Goal: Information Seeking & Learning: Learn about a topic

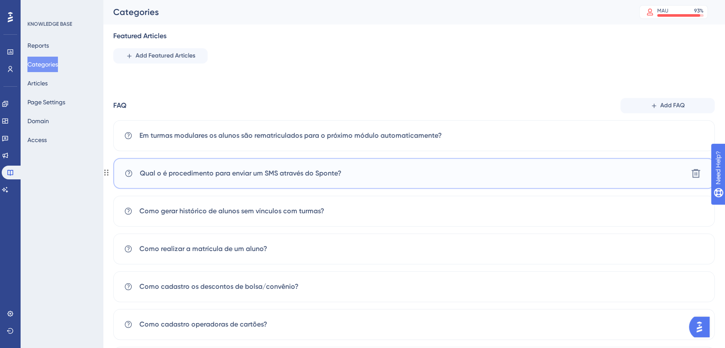
scroll to position [438, 0]
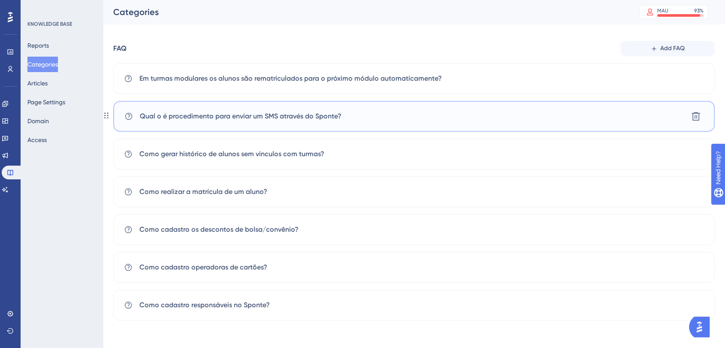
click at [284, 119] on span "Qual o é procedimento para enviar um SMS através do Sponte?" at bounding box center [241, 116] width 202 height 10
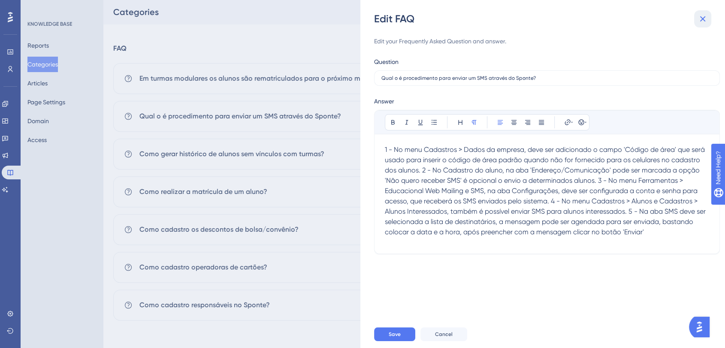
click at [705, 16] on icon at bounding box center [703, 19] width 10 height 10
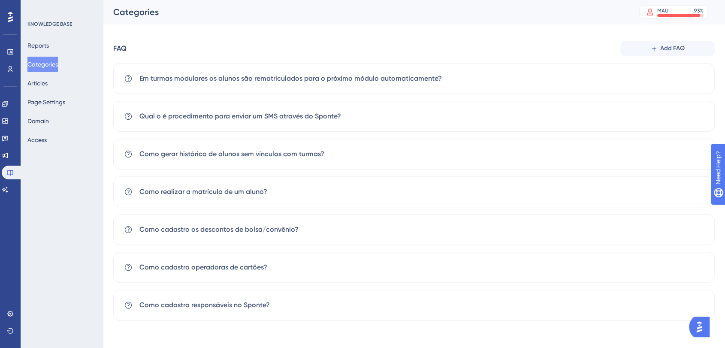
scroll to position [104, 0]
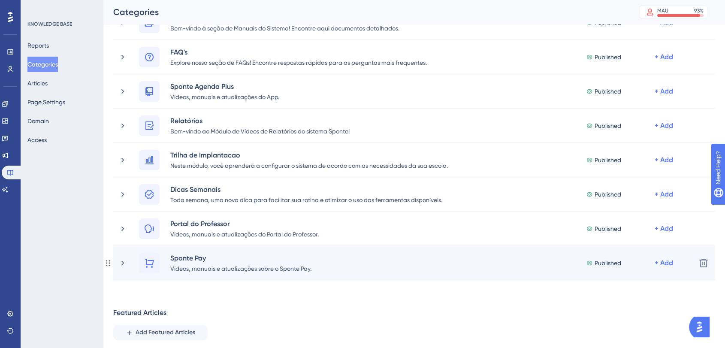
click at [125, 256] on div "Sponte Pay Vídeos, manuais e atualizações sobre o Sponte Pay. Published + Add" at bounding box center [403, 263] width 571 height 21
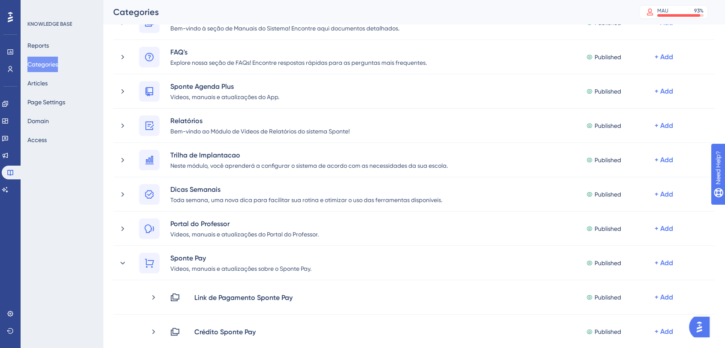
scroll to position [200, 0]
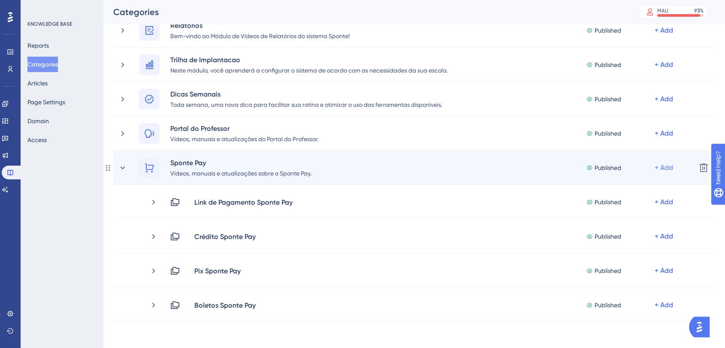
click at [669, 166] on div "+ Add" at bounding box center [664, 168] width 18 height 10
click at [642, 191] on span "Add a Subcategory" at bounding box center [627, 190] width 54 height 10
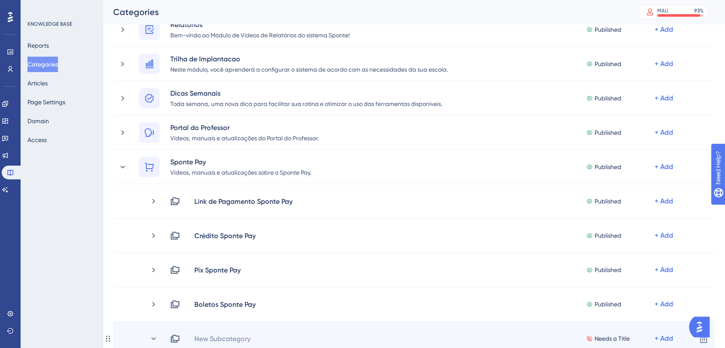
scroll to position [295, 0]
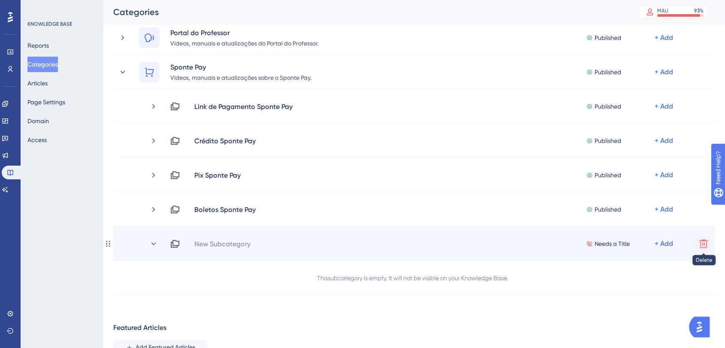
click at [705, 244] on icon at bounding box center [703, 243] width 9 height 9
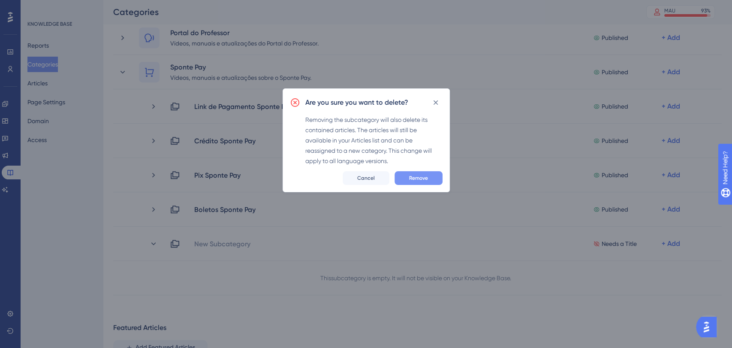
click at [420, 180] on span "Remove" at bounding box center [418, 178] width 19 height 7
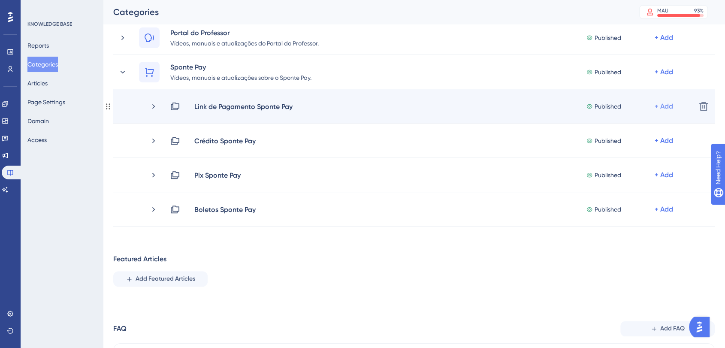
click at [671, 105] on div "+ Add" at bounding box center [664, 106] width 18 height 10
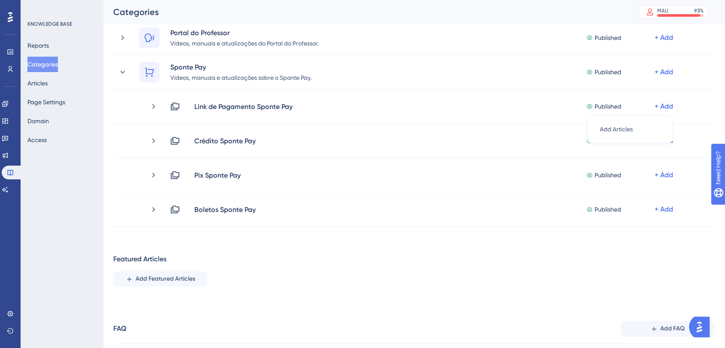
click at [352, 258] on div "Featured Articles Add Featured Articles" at bounding box center [414, 270] width 602 height 33
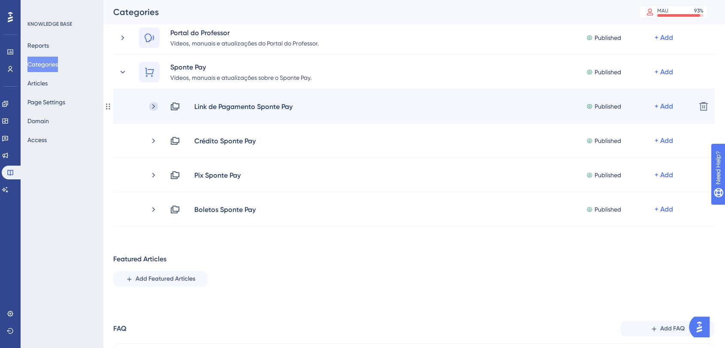
click at [155, 107] on icon at bounding box center [153, 106] width 9 height 9
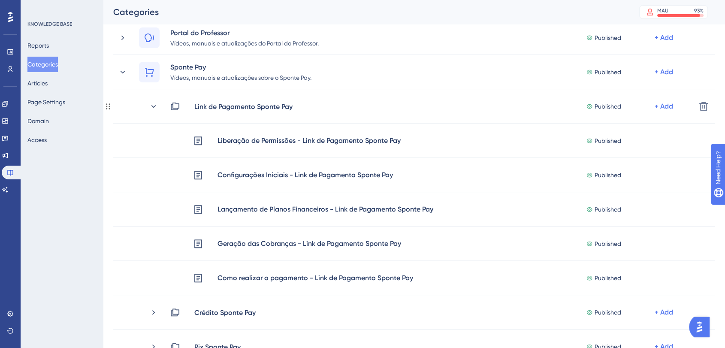
click at [155, 107] on icon at bounding box center [153, 106] width 9 height 9
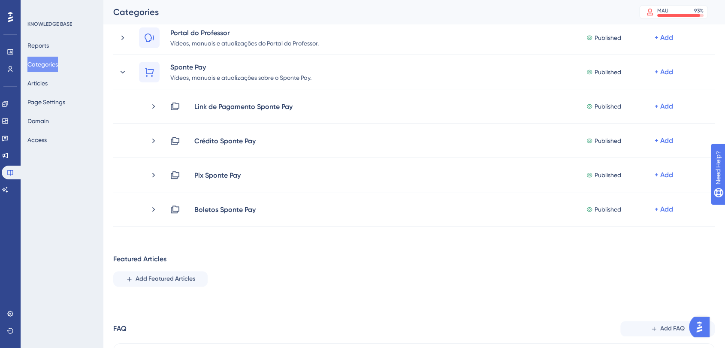
click at [330, 276] on div "Featured Articles Add Featured Articles" at bounding box center [414, 270] width 602 height 33
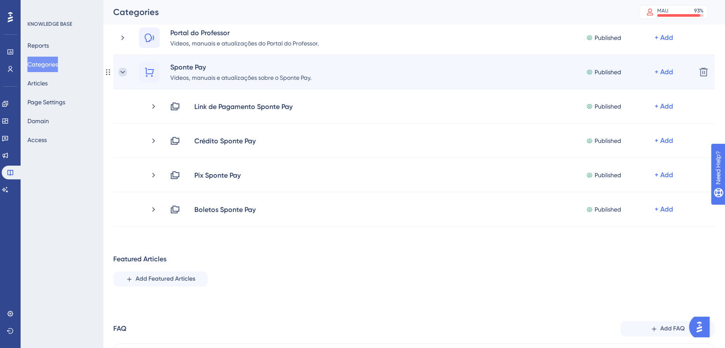
click at [125, 75] on icon at bounding box center [122, 72] width 9 height 9
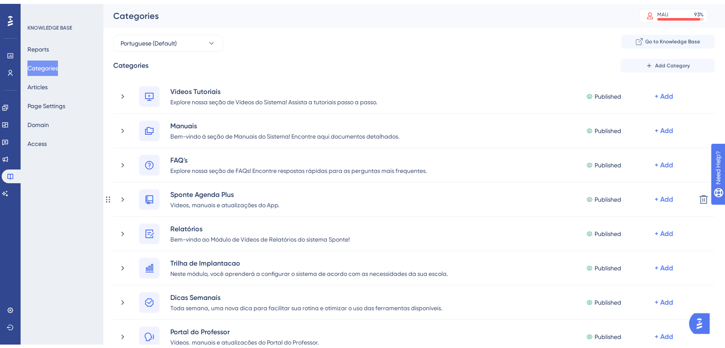
scroll to position [238, 0]
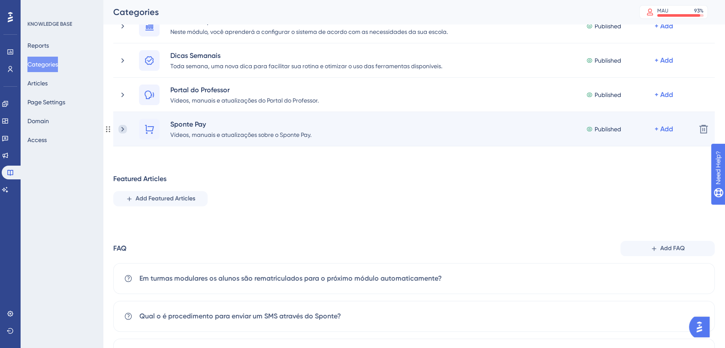
click at [123, 128] on icon at bounding box center [122, 129] width 3 height 5
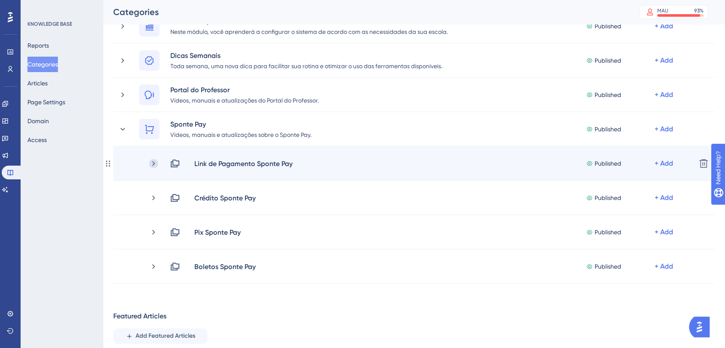
click at [154, 161] on icon at bounding box center [153, 163] width 9 height 9
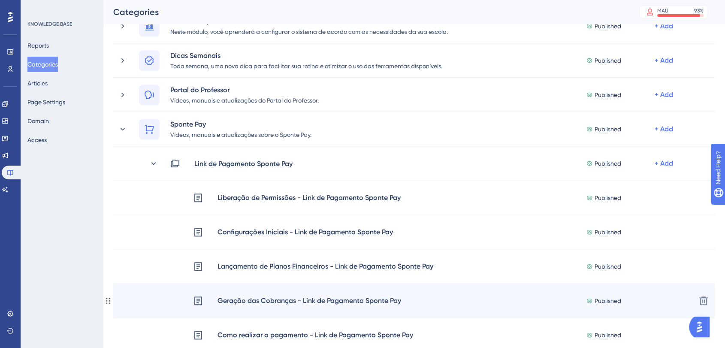
scroll to position [333, 0]
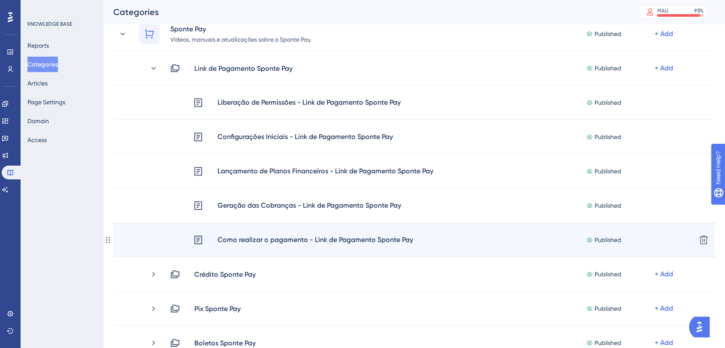
click at [309, 241] on div "Como realizar o pagamento - Link de Pagamento Sponte Pay" at bounding box center [315, 239] width 197 height 11
click at [283, 239] on div "Como realizar o pagamento - Link de Pagamento Sponte Pay" at bounding box center [315, 239] width 197 height 11
click at [273, 234] on div "Como realizar o pagamento - Link de Pagamento Sponte Pay" at bounding box center [315, 239] width 197 height 11
click at [255, 240] on div "Como realizar o pagamento - Link de Pagamento Sponte Pay" at bounding box center [315, 239] width 197 height 11
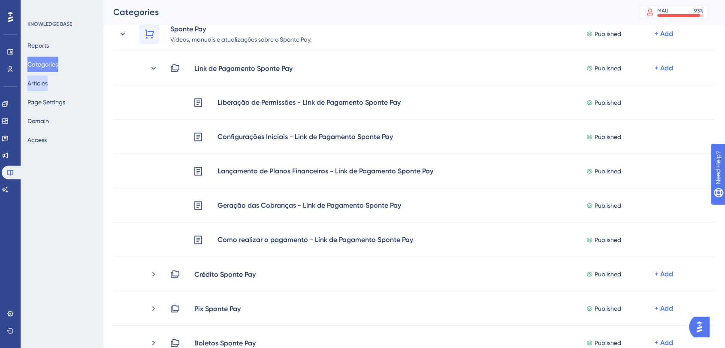
click at [48, 83] on button "Articles" at bounding box center [37, 83] width 20 height 15
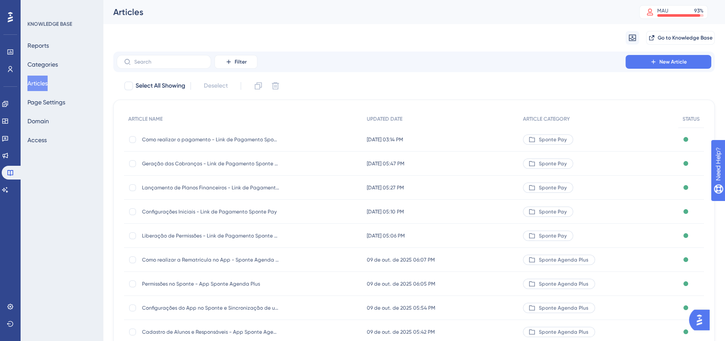
click at [237, 143] on div "Como realizar o pagamento - Link de Pagamento Sponte Pay Como realizar o pagame…" at bounding box center [210, 139] width 137 height 24
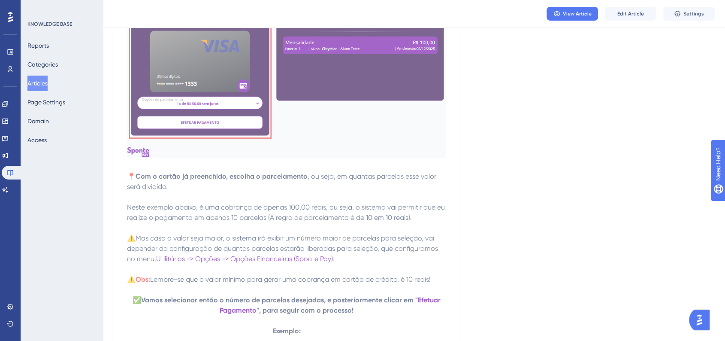
scroll to position [6246, 0]
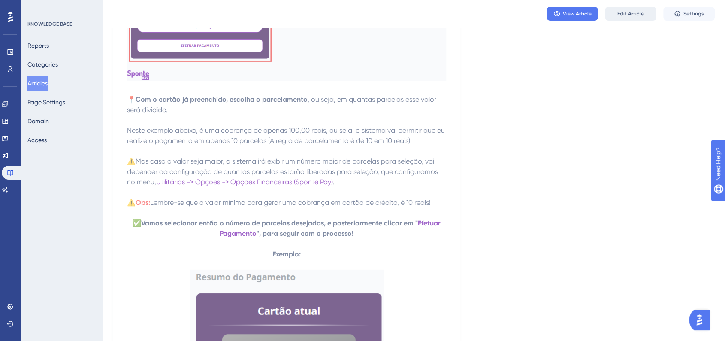
click at [629, 12] on span "Edit Article" at bounding box center [630, 13] width 27 height 7
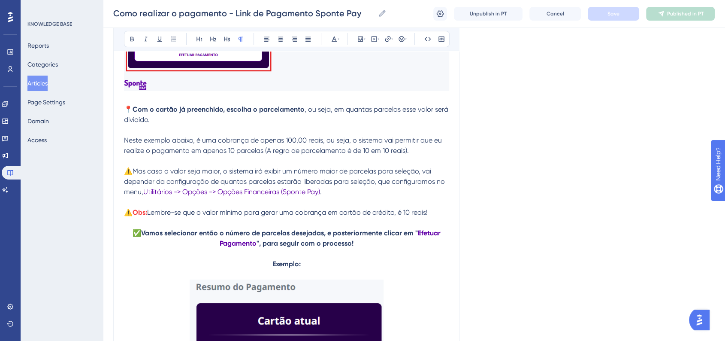
scroll to position [6248, 0]
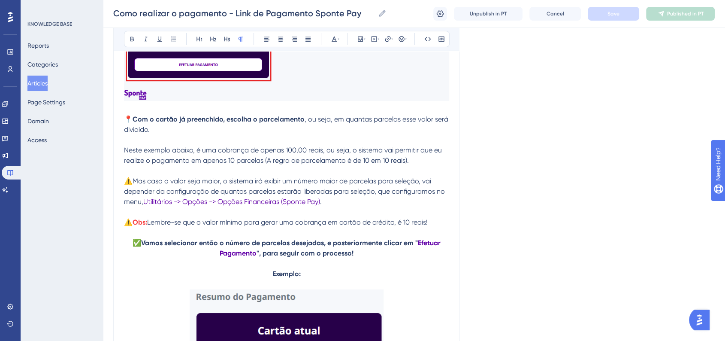
click at [125, 164] on span "Neste exemplo abaixo, é uma cobrança de apenas 100,00 reais, ou seja, o sistema…" at bounding box center [284, 155] width 320 height 18
click at [403, 38] on icon at bounding box center [401, 39] width 7 height 7
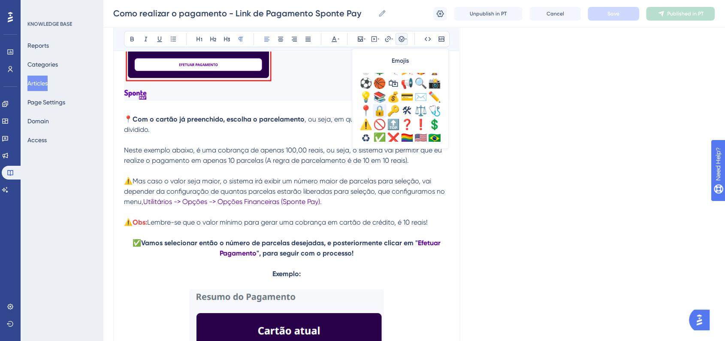
scroll to position [286, 0]
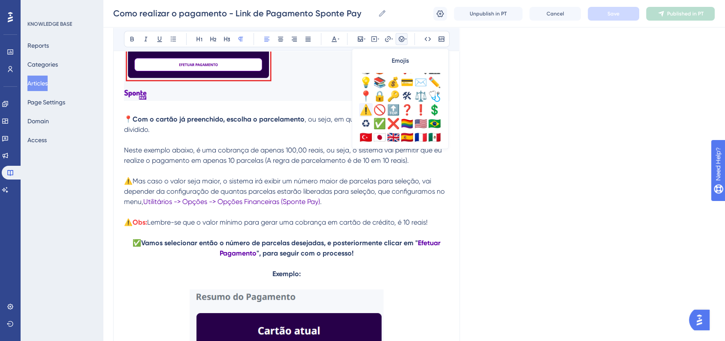
click at [364, 112] on div "⚠️" at bounding box center [366, 110] width 14 height 14
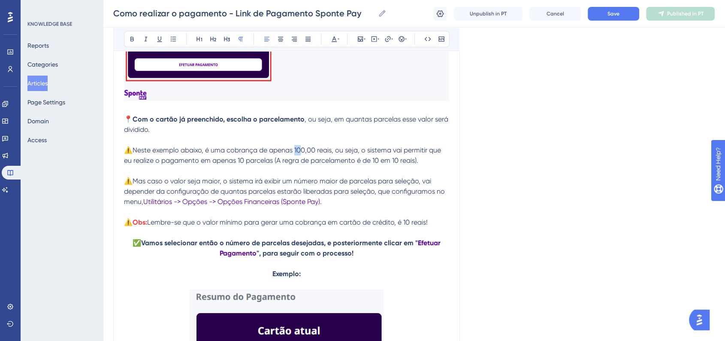
drag, startPoint x: 297, startPoint y: 171, endPoint x: 302, endPoint y: 170, distance: 5.2
click at [302, 164] on span "⚠️Neste exemplo abaixo, é uma cobrança de apenas 100,00 reais, ou seja, o siste…" at bounding box center [283, 155] width 319 height 18
click at [242, 164] on span "⚠️Neste exemplo abaixo, é uma cobrança de apenas 50,00 reais, ou seja, o sistem…" at bounding box center [287, 155] width 326 height 18
drag, startPoint x: 239, startPoint y: 182, endPoint x: 243, endPoint y: 182, distance: 4.7
click at [243, 164] on span "⚠️Neste exemplo abaixo, é uma cobrança de apenas 50,00 reais, ou seja, o sistem…" at bounding box center [287, 155] width 326 height 18
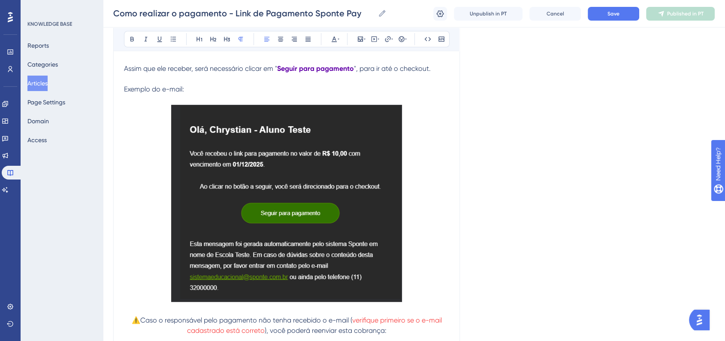
scroll to position [0, 0]
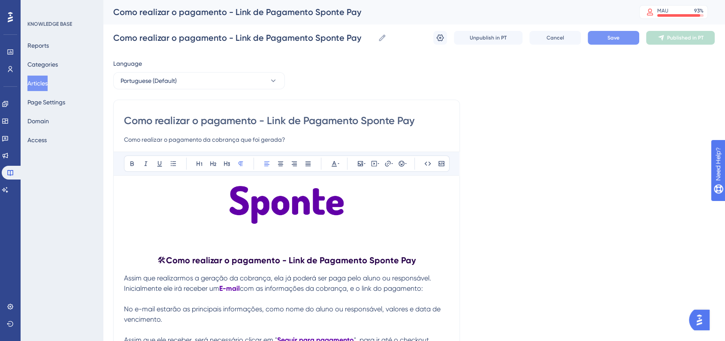
click at [620, 35] on button "Save" at bounding box center [613, 38] width 51 height 14
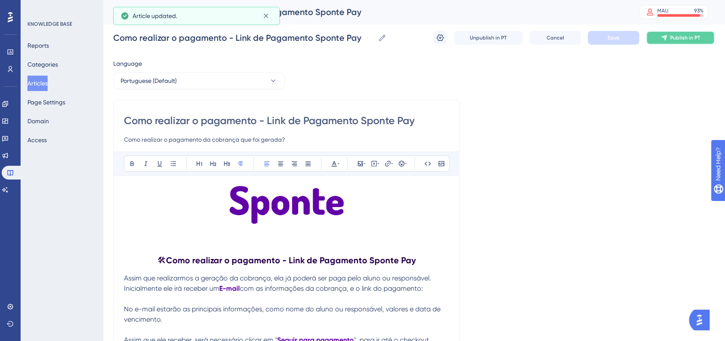
click at [667, 40] on icon at bounding box center [664, 37] width 7 height 7
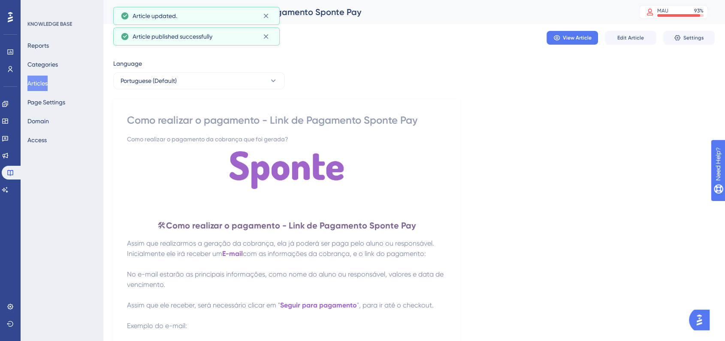
click at [48, 84] on button "Articles" at bounding box center [37, 83] width 20 height 15
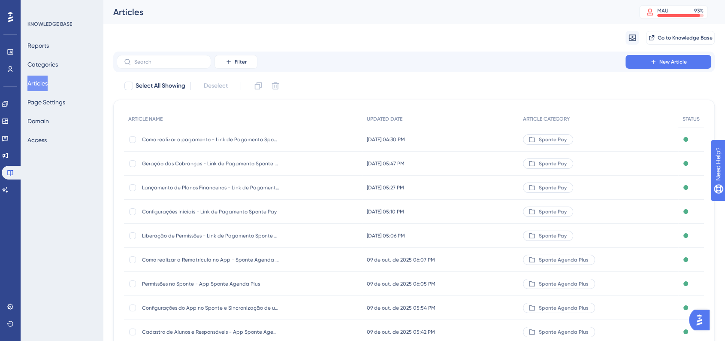
click at [87, 179] on div "KNOWLEDGE BASE Reports Categories Articles Page Settings Domain Access" at bounding box center [62, 170] width 82 height 341
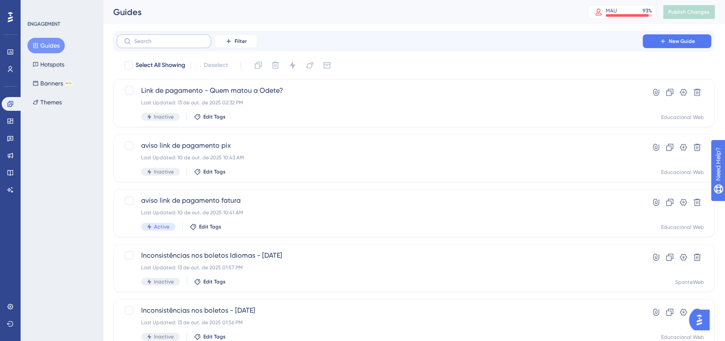
click at [165, 46] on label at bounding box center [164, 41] width 94 height 14
click at [165, 44] on input "text" at bounding box center [169, 41] width 70 height 6
type input "dica da"
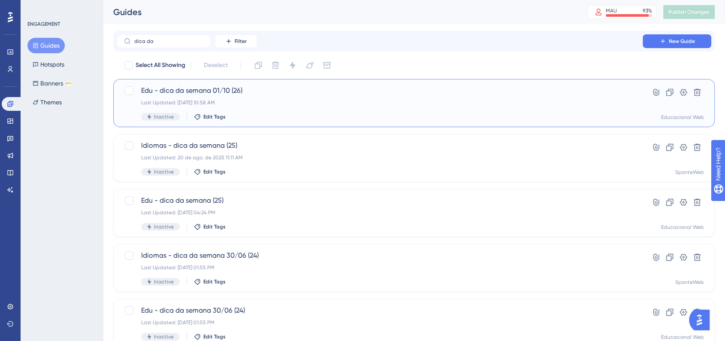
click at [241, 85] on div "Edu - dica da semana 01/10 (26) Last Updated: 03 de out. de 2025 10:58 AM Inact…" at bounding box center [414, 103] width 602 height 48
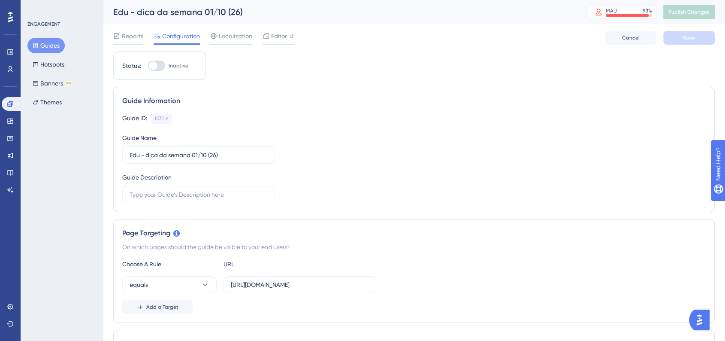
click at [273, 45] on div "Reports Configuration Localization Editor Cancel Save" at bounding box center [414, 37] width 602 height 27
click at [276, 42] on div "Editor" at bounding box center [278, 38] width 31 height 14
